Goal: Communication & Community: Answer question/provide support

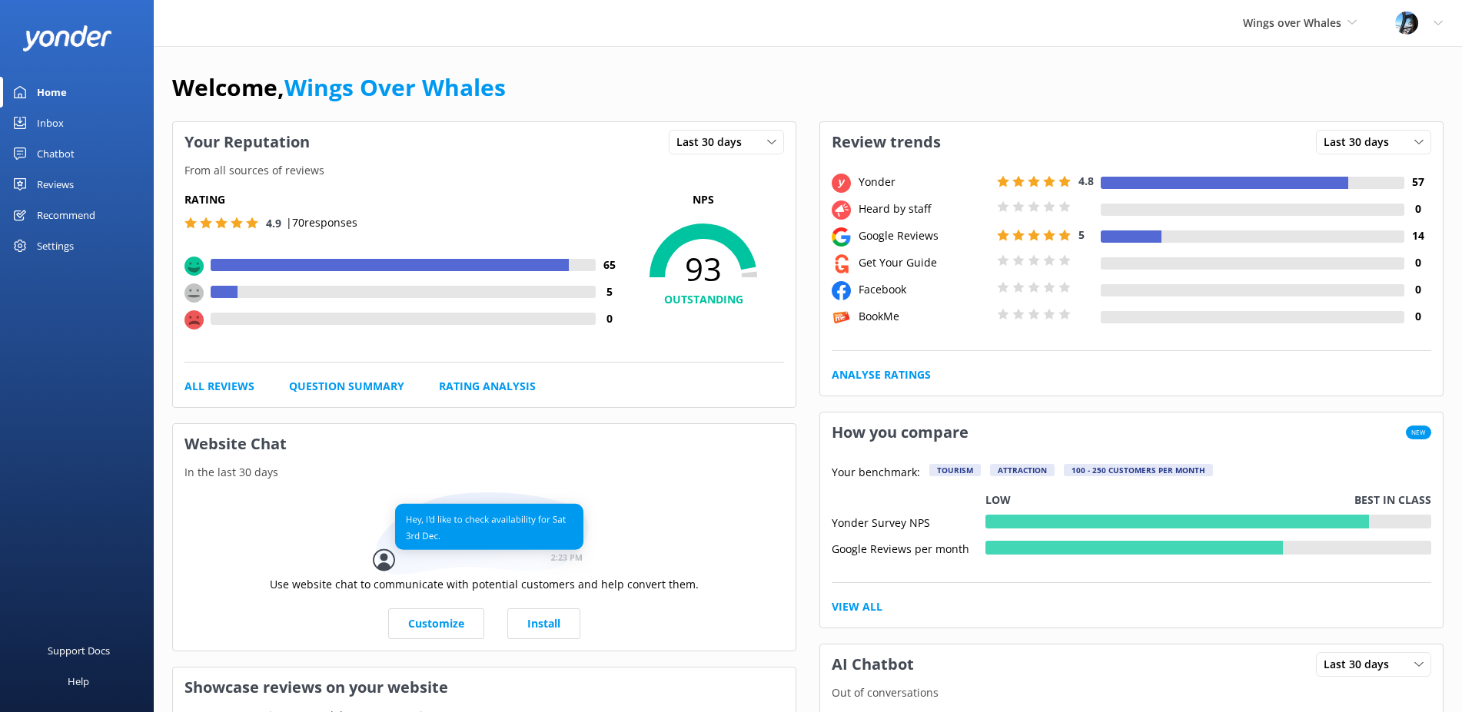
click at [55, 181] on div "Reviews" at bounding box center [55, 184] width 37 height 31
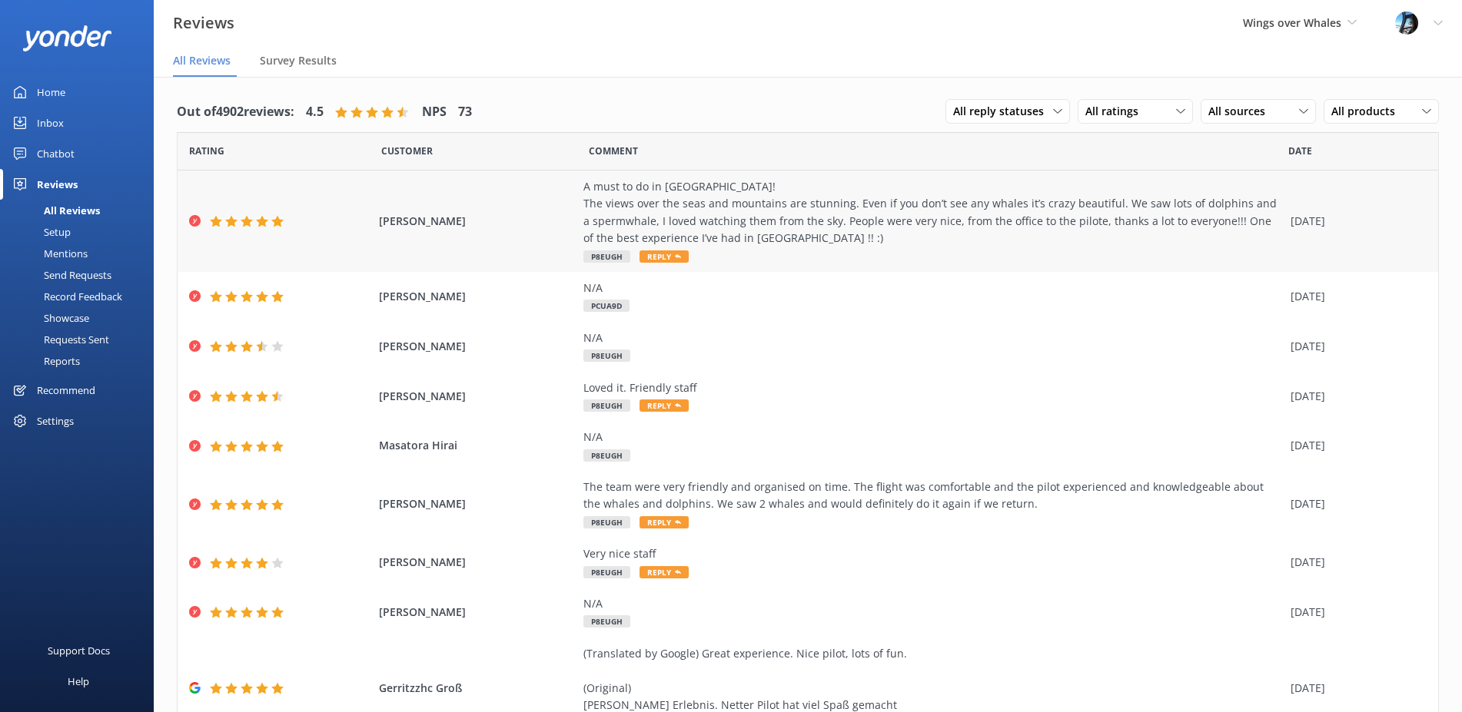
click at [835, 204] on div "A must to do in [GEOGRAPHIC_DATA]! The views over the seas and mountains are st…" at bounding box center [932, 212] width 699 height 69
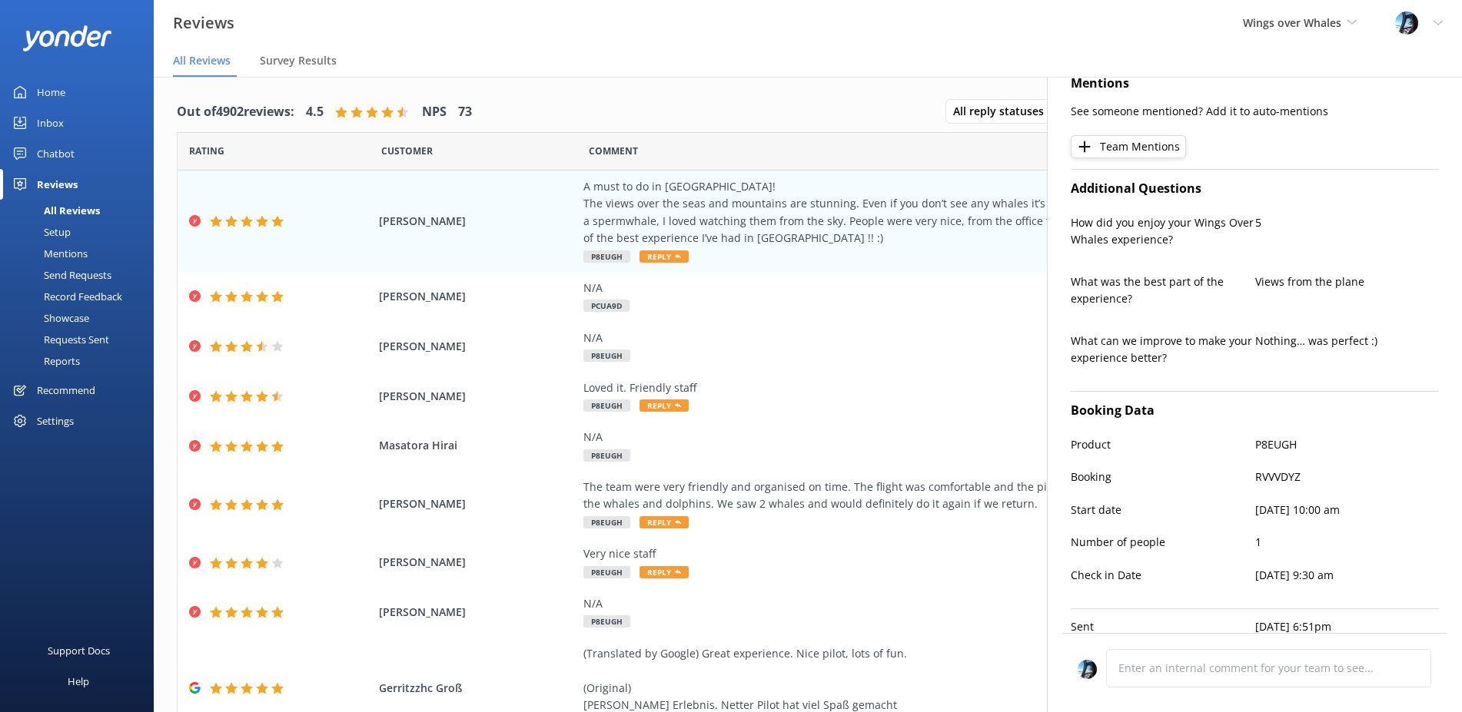
scroll to position [424, 0]
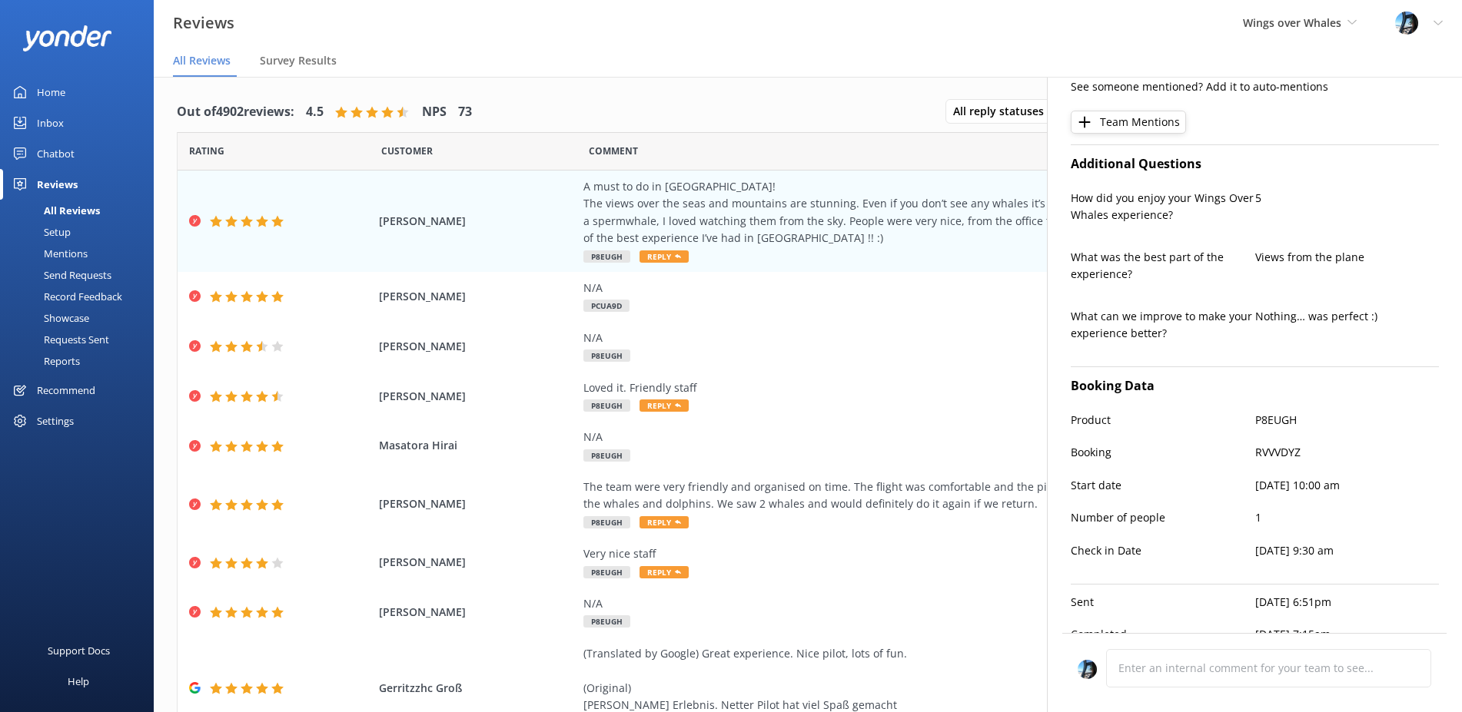
type textarea "Thank you so much, [PERSON_NAME]! We're thrilled you enjoyed the stunning views…"
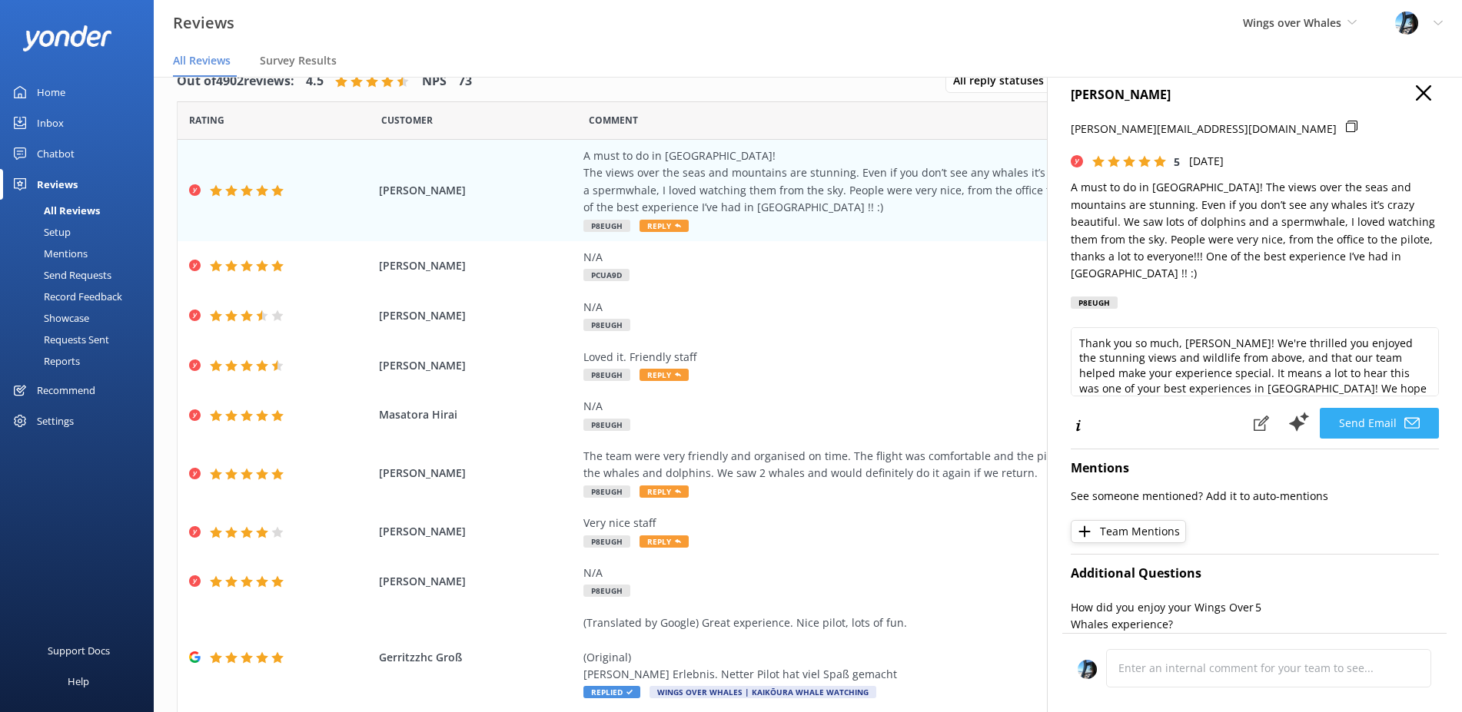
scroll to position [0, 0]
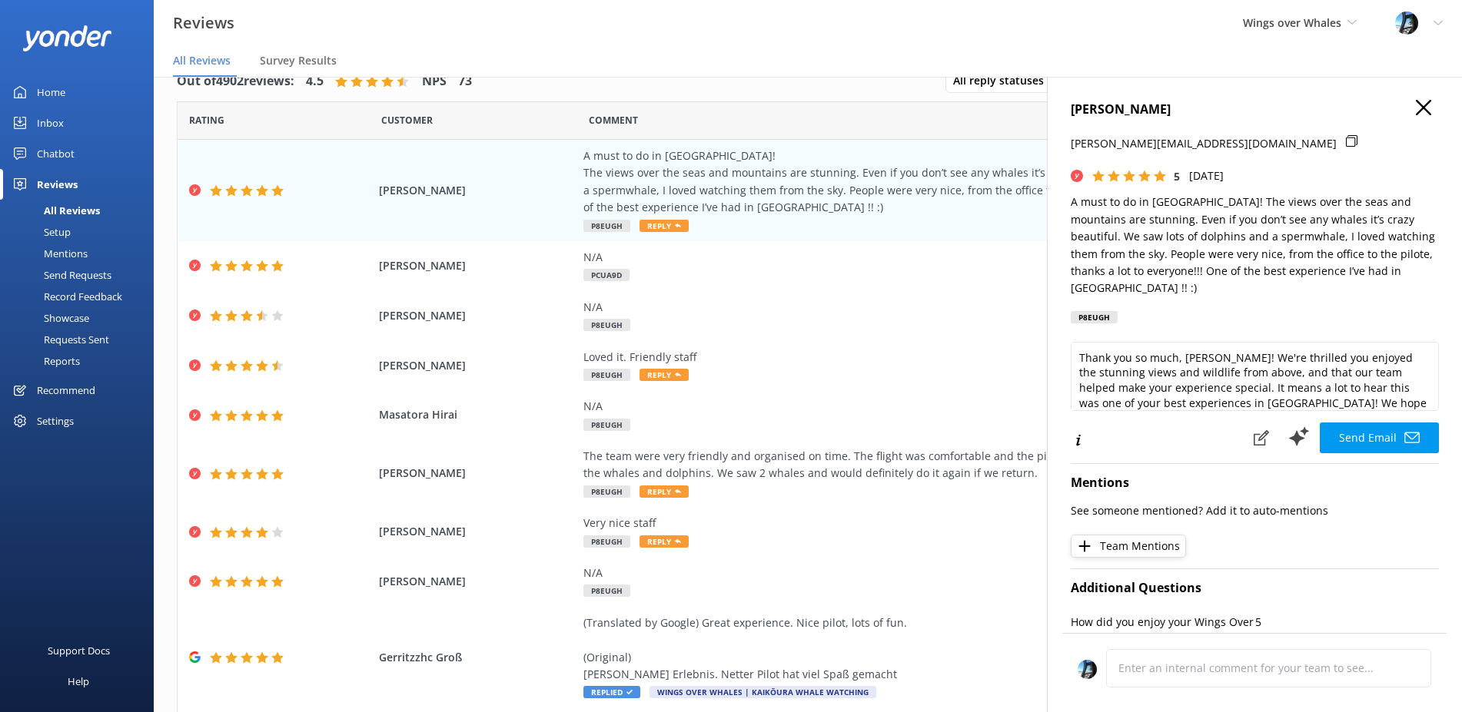
click at [1425, 105] on use at bounding box center [1422, 107] width 15 height 15
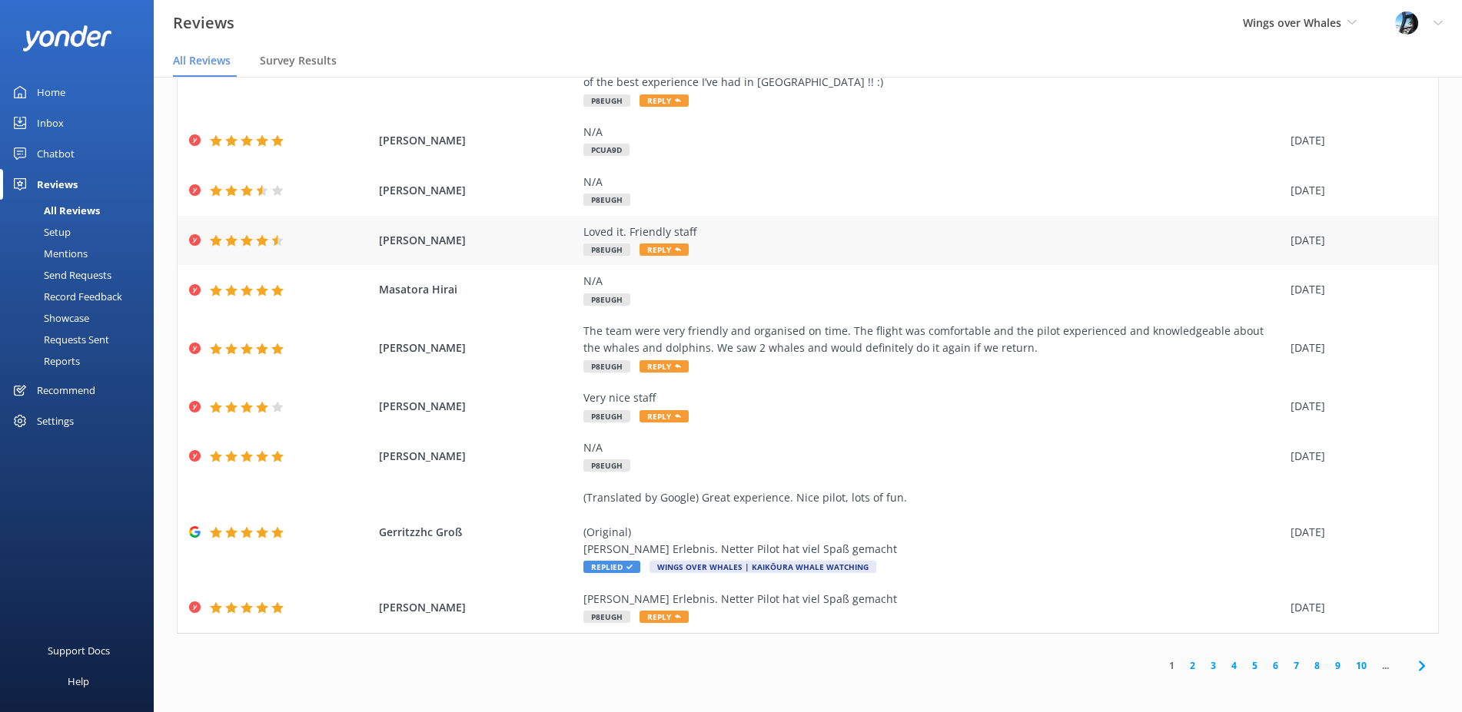
scroll to position [128, 0]
click at [701, 238] on div "Loved it. Friendly staff P8EUGH Reply" at bounding box center [932, 238] width 699 height 35
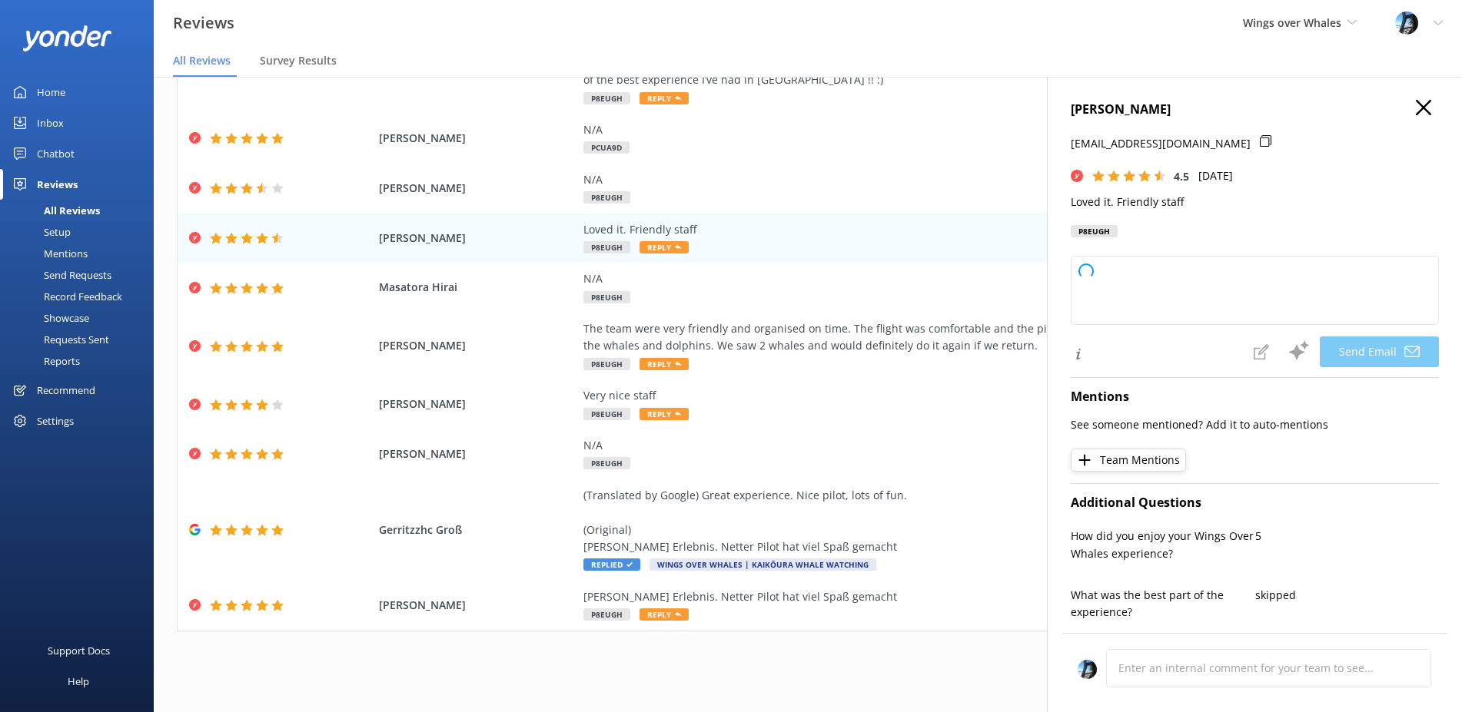
type textarea "Thank you so much, [PERSON_NAME]! We’re glad you enjoyed your visit and appreci…"
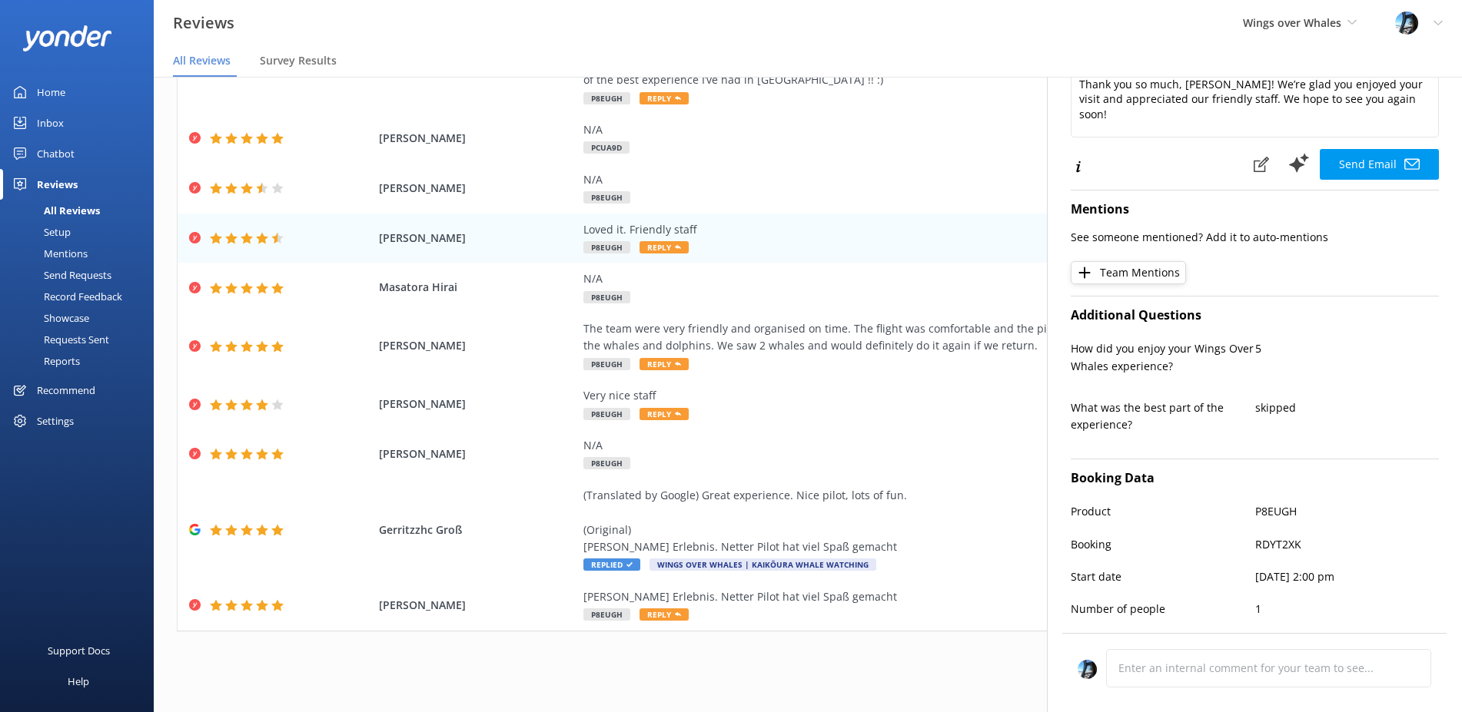
scroll to position [0, 0]
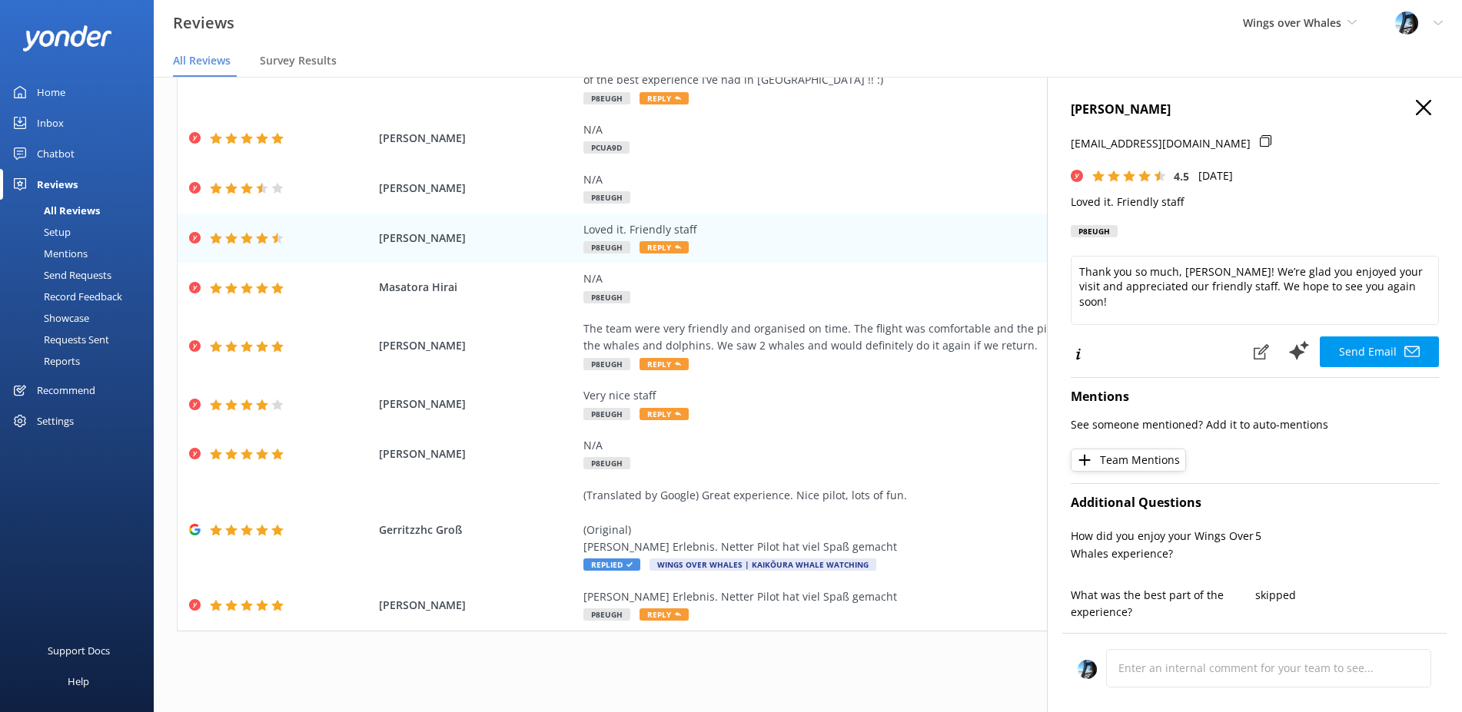
click at [1422, 105] on icon at bounding box center [1422, 107] width 15 height 15
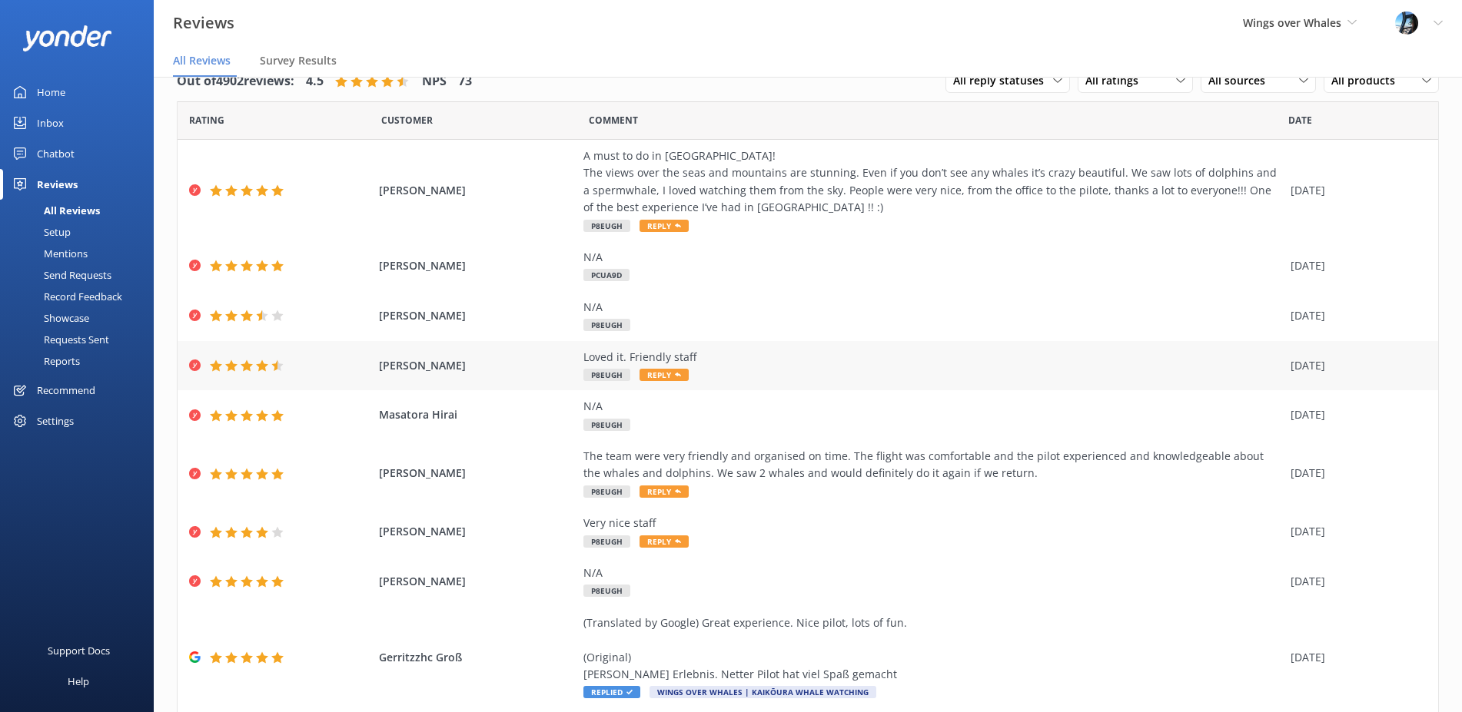
scroll to position [128, 0]
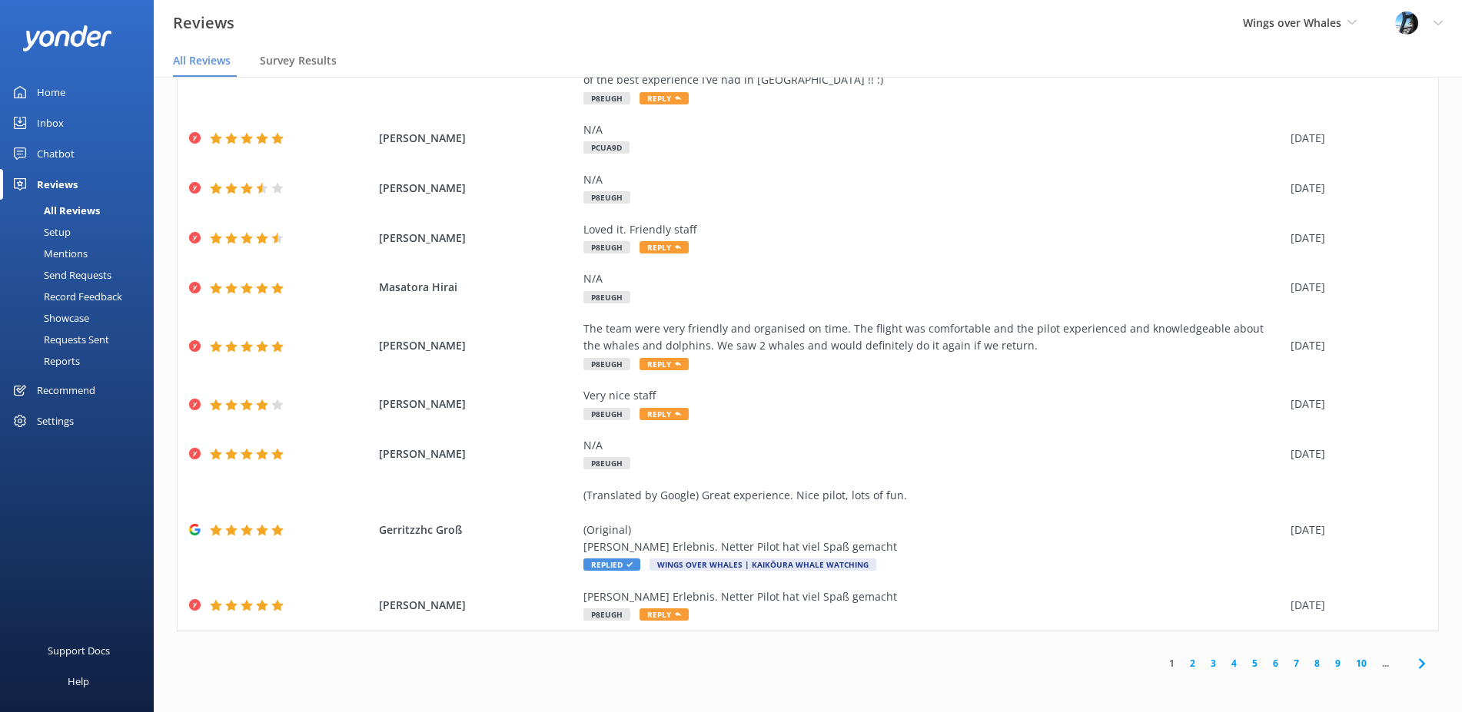
click at [1192, 664] on link "2" at bounding box center [1192, 663] width 21 height 15
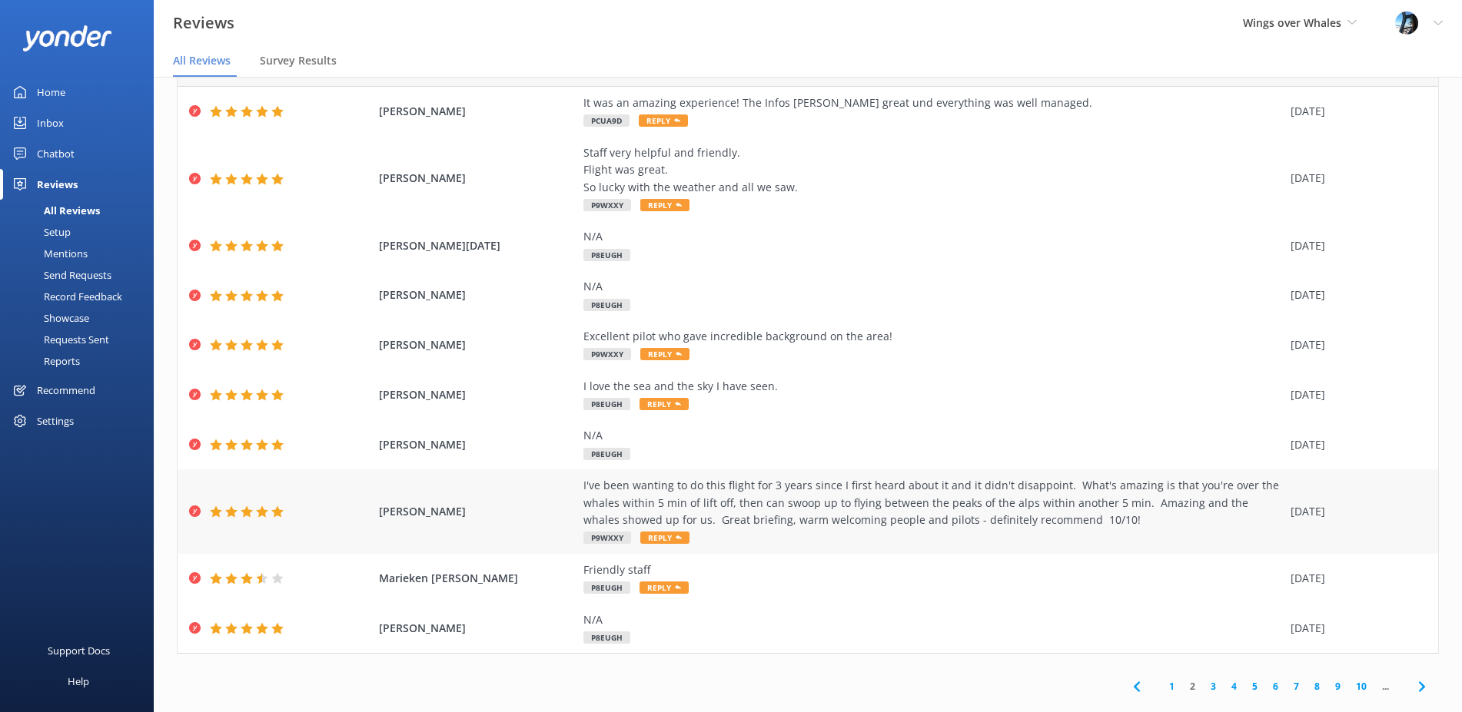
scroll to position [75, 0]
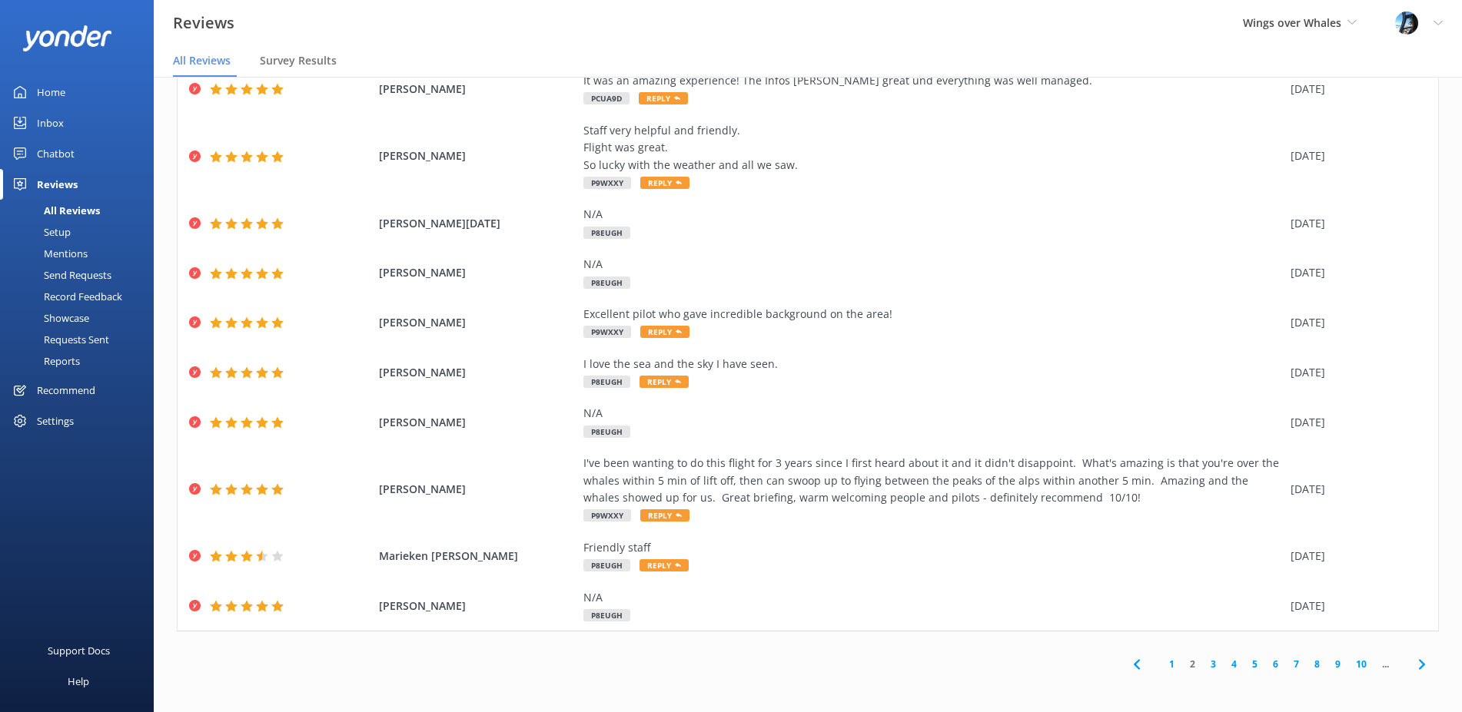
click at [1211, 665] on link "3" at bounding box center [1213, 664] width 21 height 15
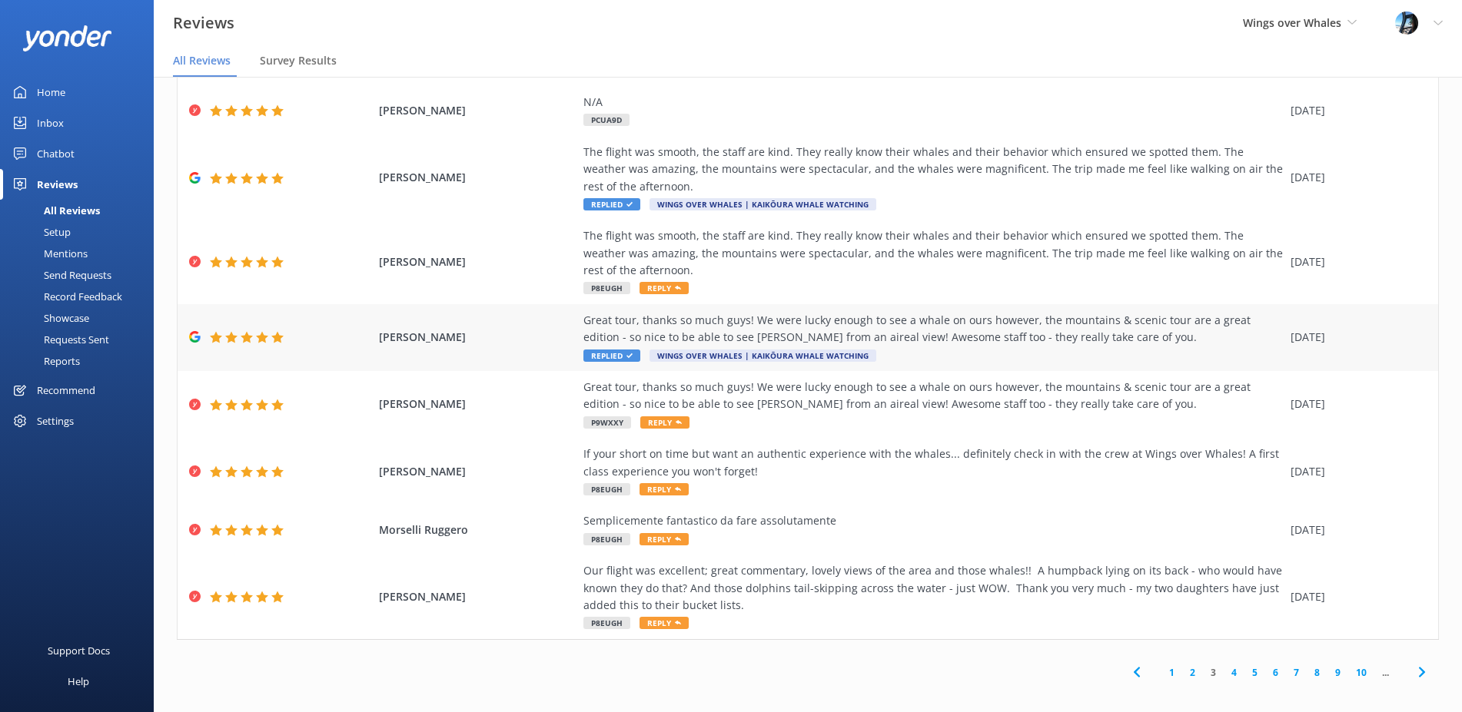
scroll to position [175, 0]
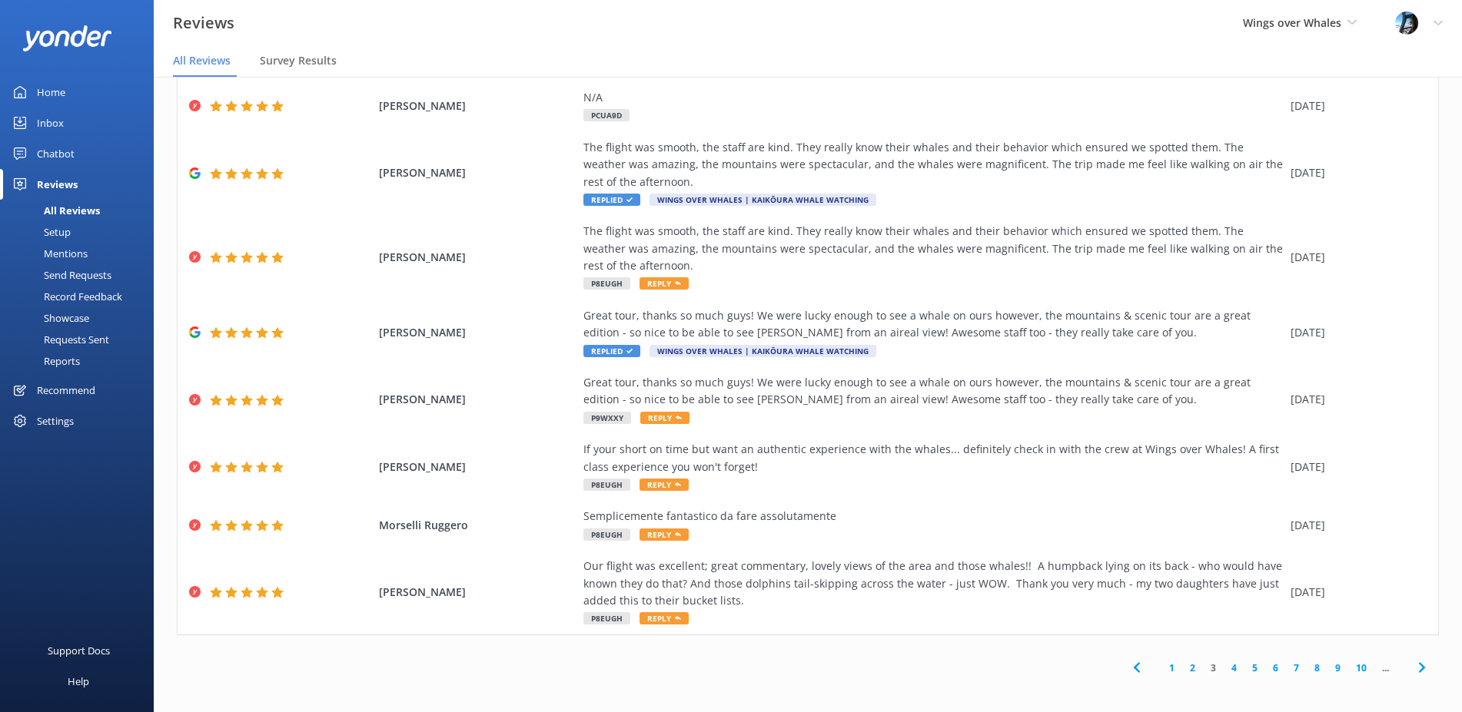
click at [1237, 666] on link "4" at bounding box center [1233, 668] width 21 height 15
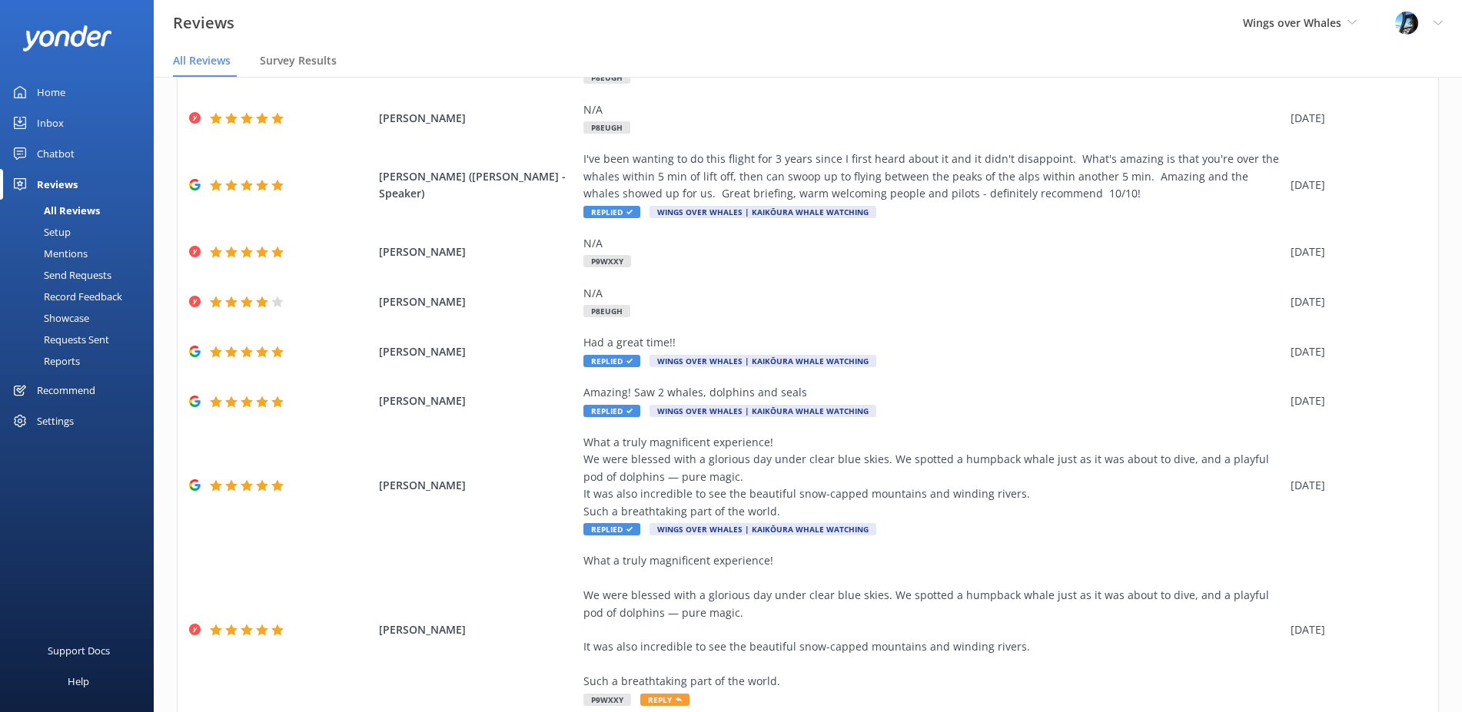
scroll to position [231, 0]
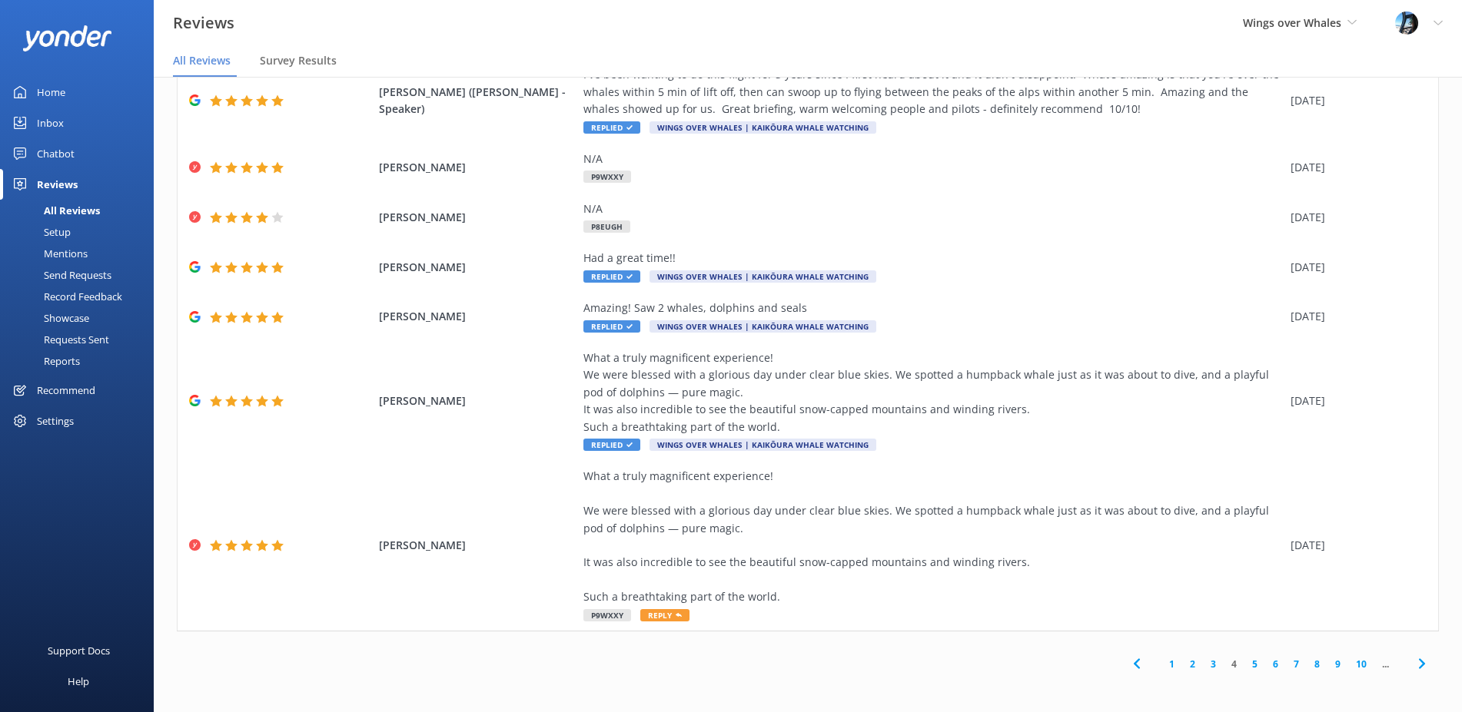
click at [1173, 665] on link "1" at bounding box center [1171, 664] width 21 height 15
